Goal: Find specific page/section: Find specific page/section

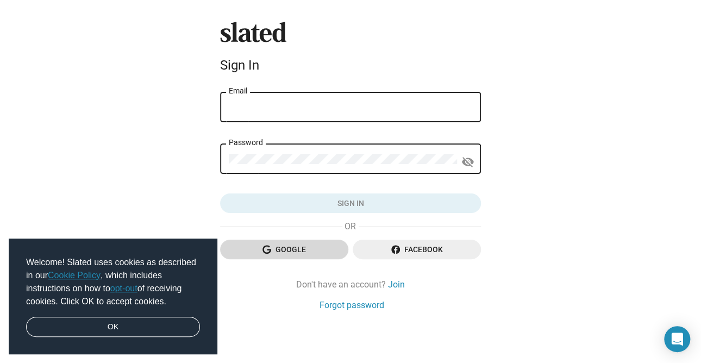
click at [276, 249] on span "Google" at bounding box center [284, 250] width 111 height 20
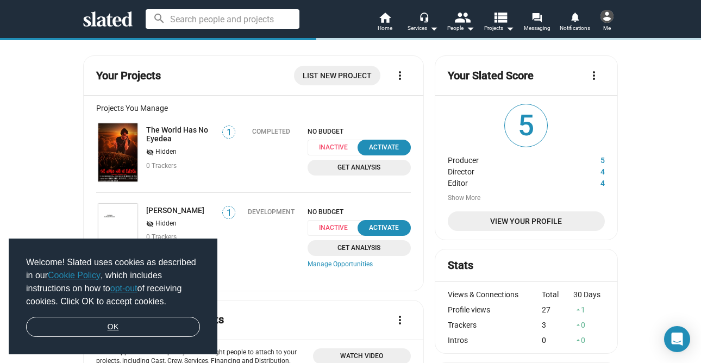
click at [126, 329] on link "OK" at bounding box center [113, 327] width 174 height 21
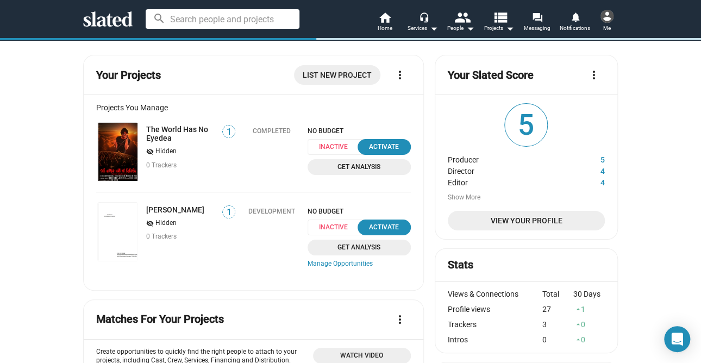
click at [224, 14] on input at bounding box center [223, 19] width 154 height 20
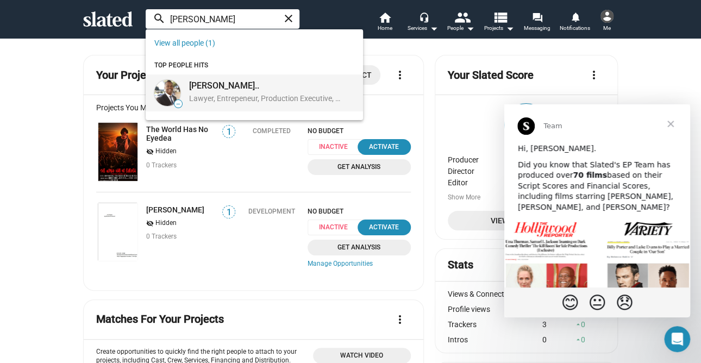
type input "sholdon daniels"
click at [198, 91] on div "Sholdon D..." at bounding box center [265, 85] width 153 height 11
